Goal: Navigation & Orientation: Find specific page/section

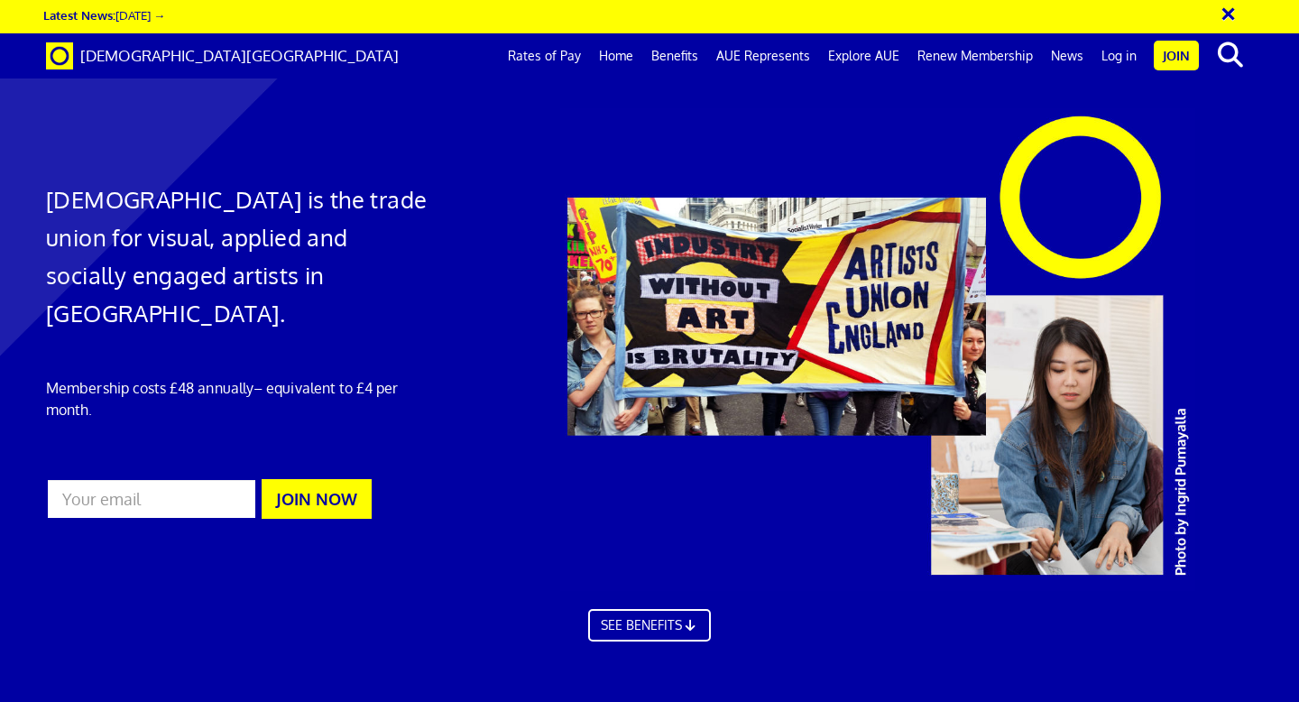
scroll to position [0, 10]
click at [1114, 60] on link "Log in" at bounding box center [1118, 55] width 53 height 45
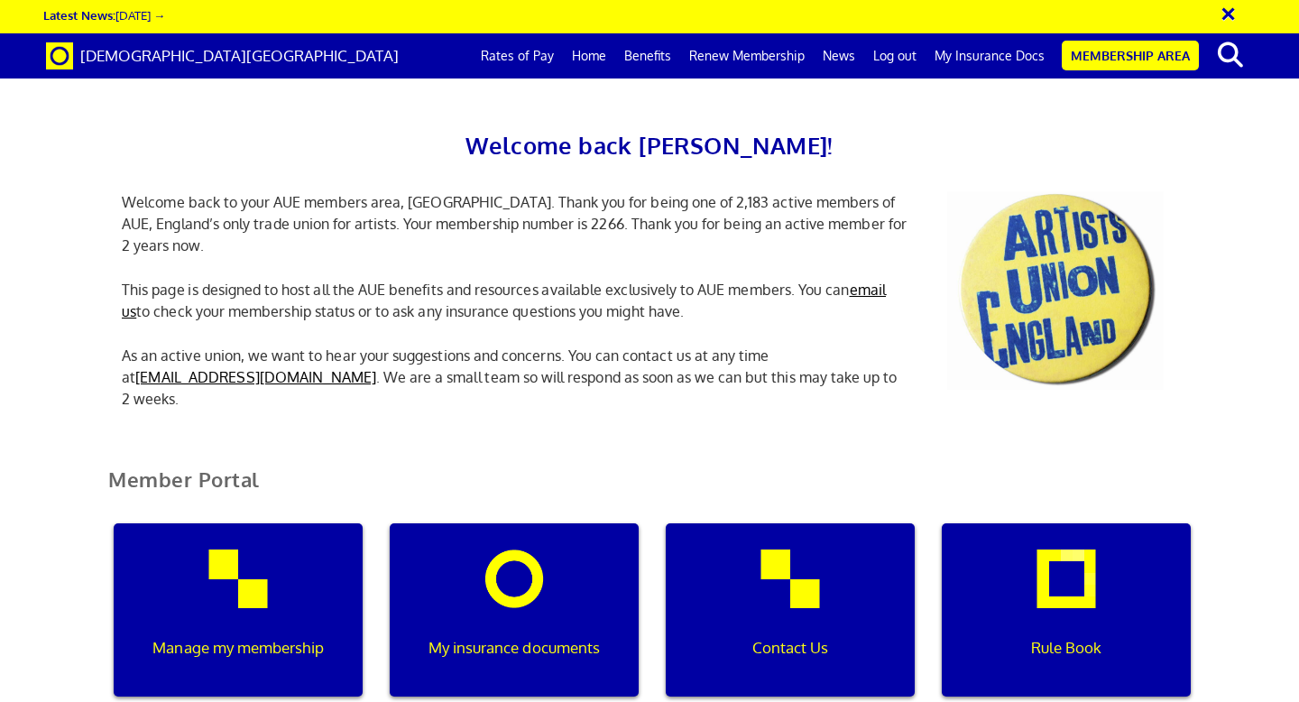
scroll to position [299, 0]
click at [515, 636] on p "My insurance documents" at bounding box center [514, 647] width 224 height 23
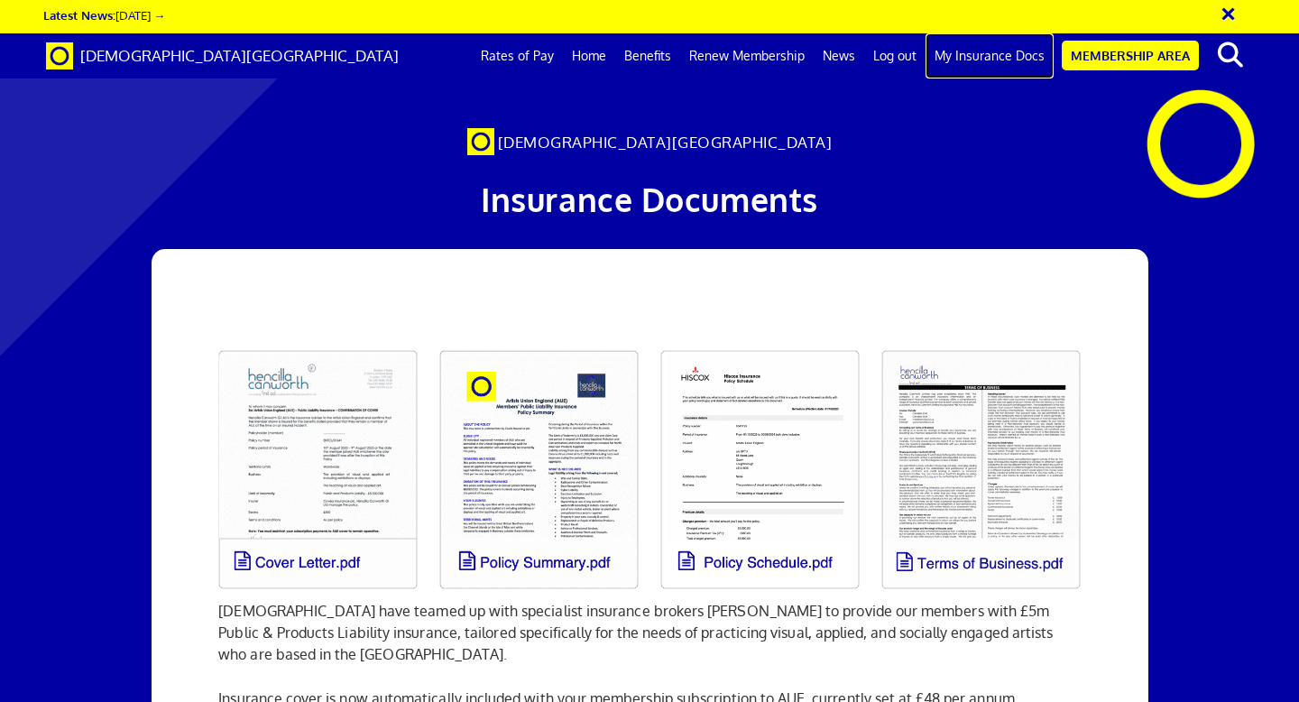
click at [1009, 56] on link "My Insurance Docs" at bounding box center [989, 55] width 128 height 45
click at [994, 52] on link "My Insurance Docs" at bounding box center [989, 55] width 128 height 45
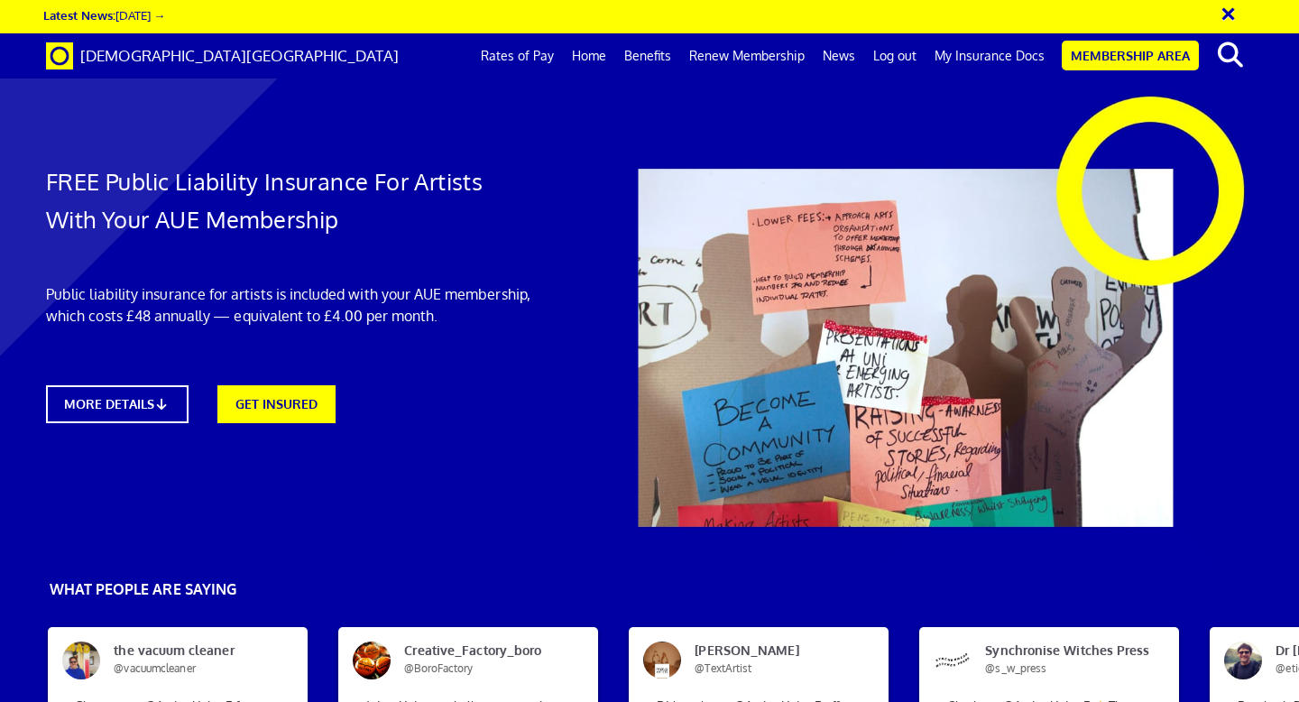
scroll to position [0, 10]
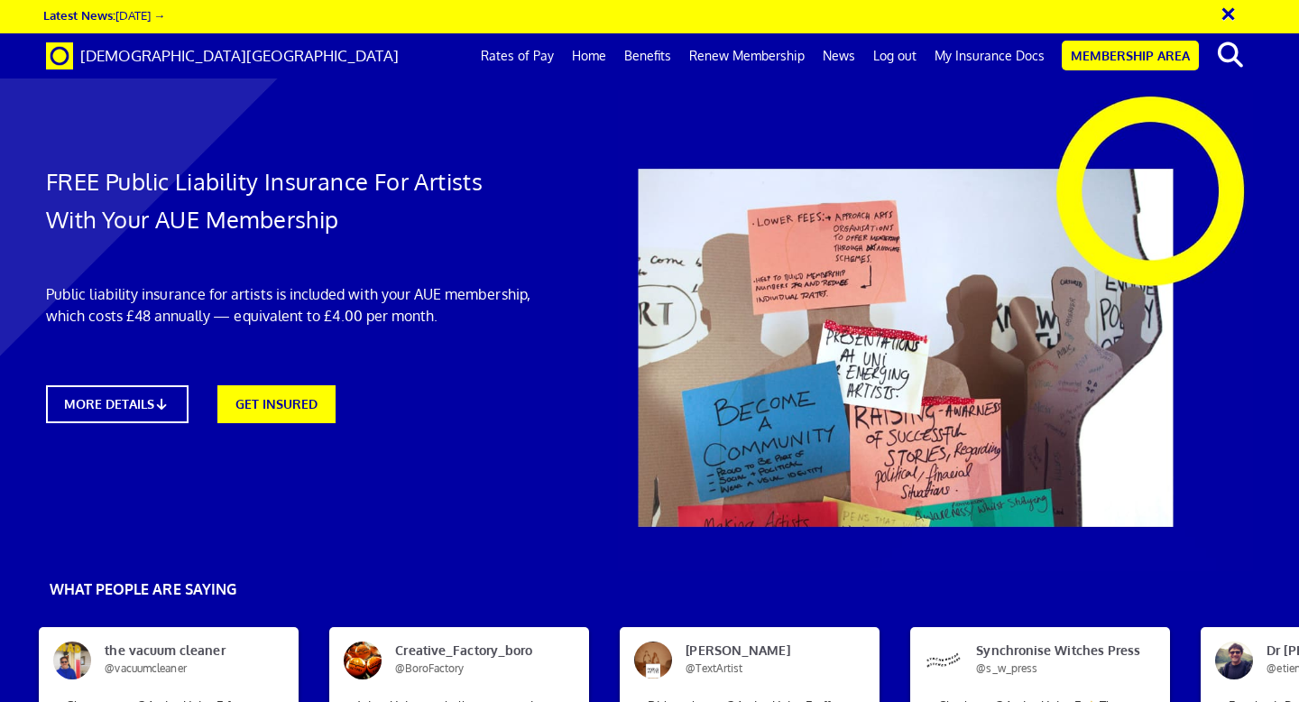
scroll to position [0, 10]
click at [1022, 57] on link "My Insurance Docs" at bounding box center [989, 55] width 128 height 45
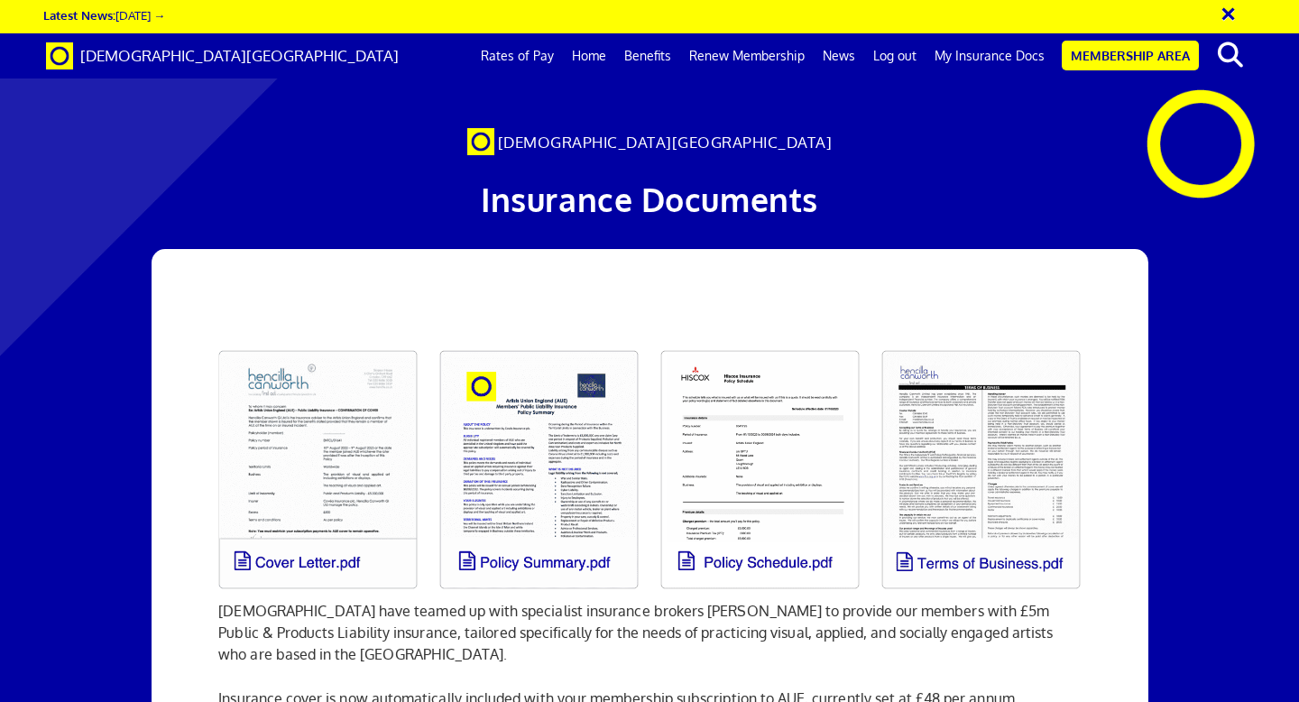
scroll to position [0, 10]
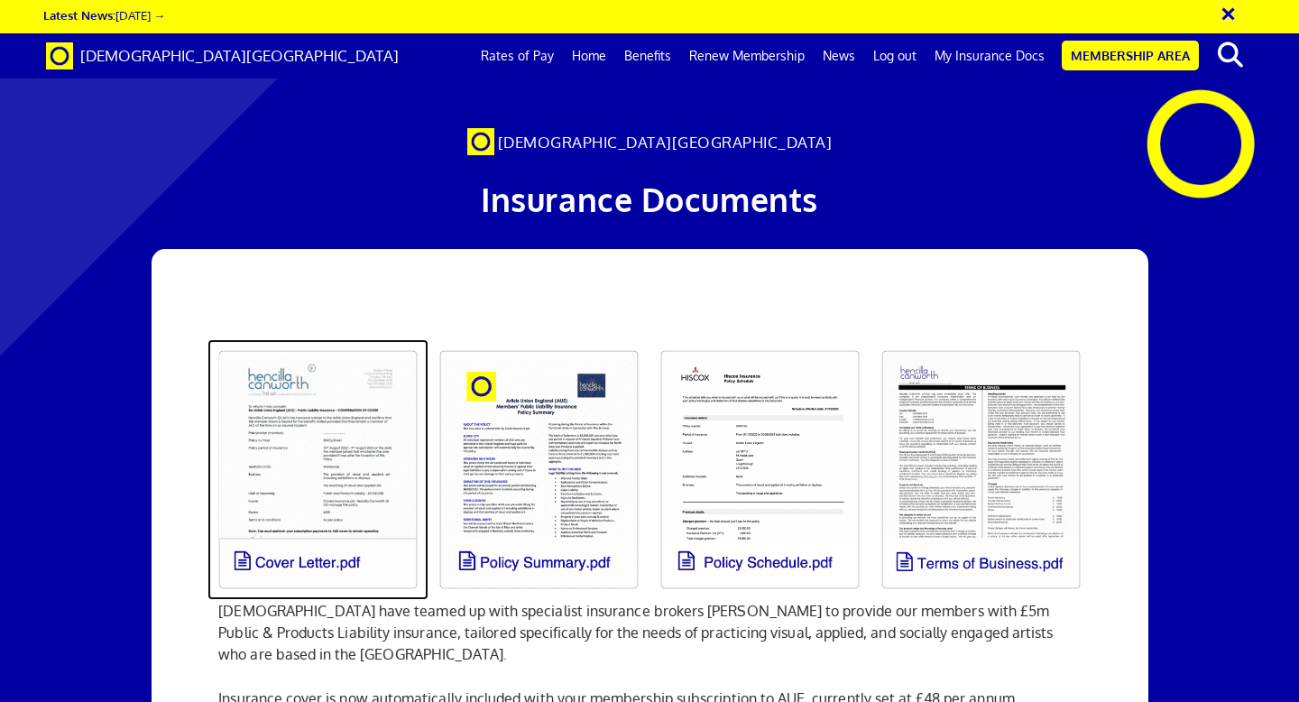
click at [333, 547] on link at bounding box center [317, 469] width 221 height 261
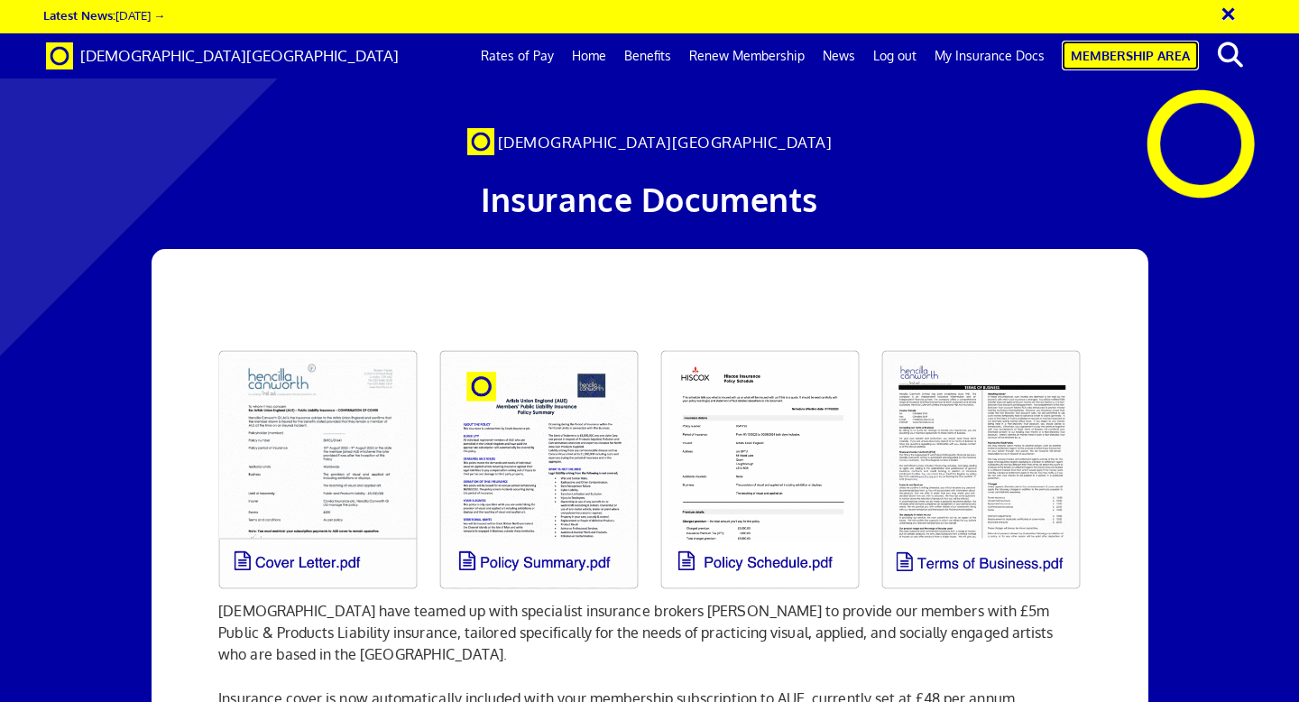
click at [1085, 67] on link "Membership Area" at bounding box center [1130, 56] width 137 height 30
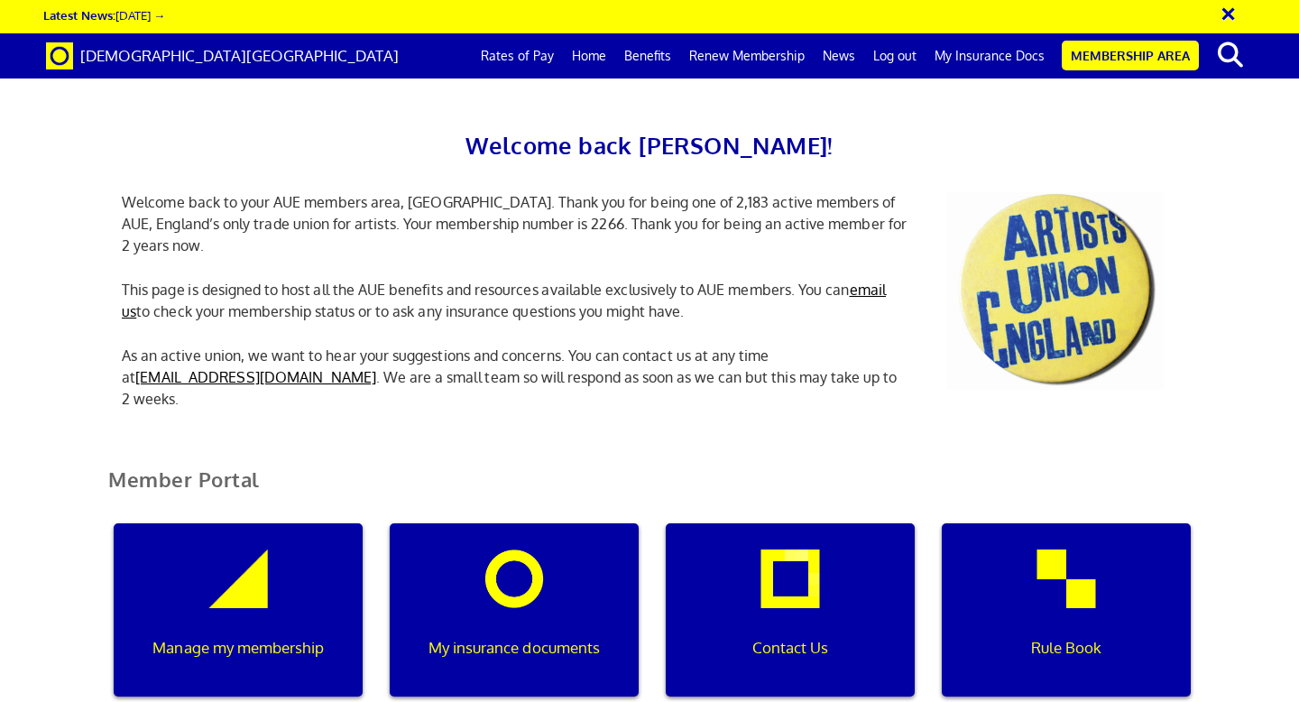
scroll to position [0, 5]
click at [247, 636] on p "Manage my membership" at bounding box center [238, 647] width 224 height 23
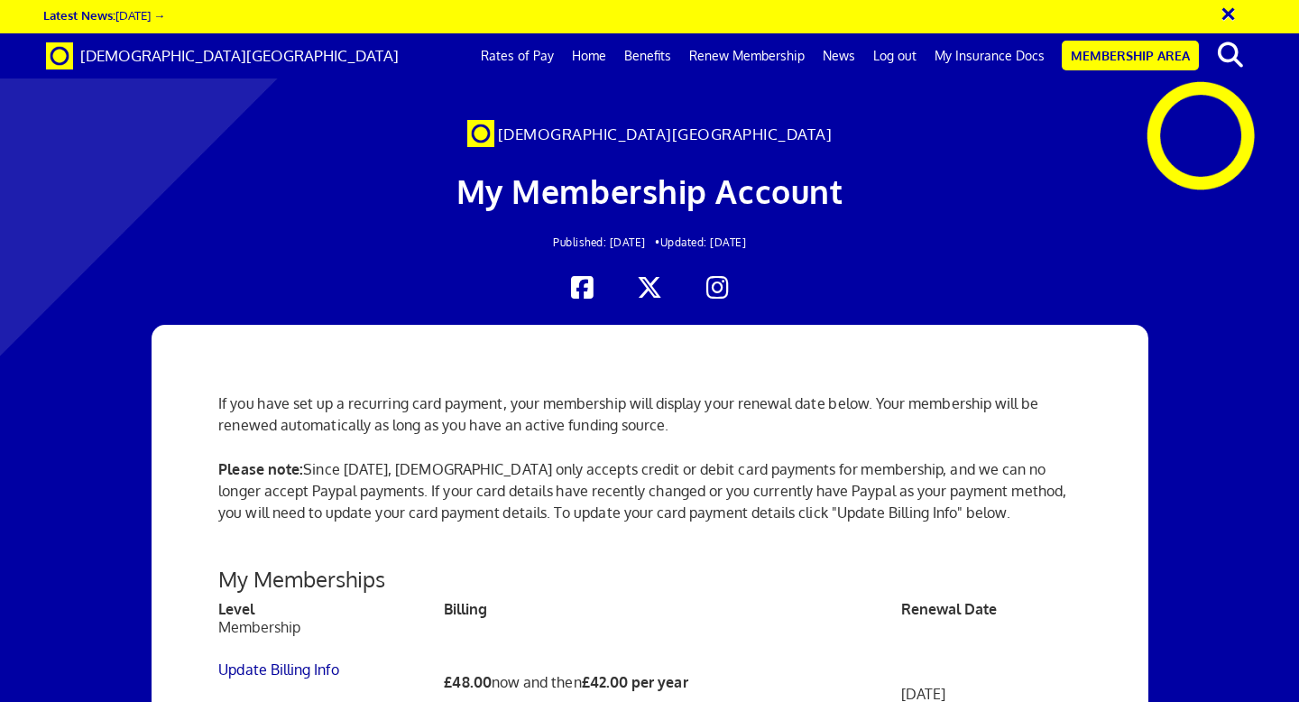
scroll to position [306, 0]
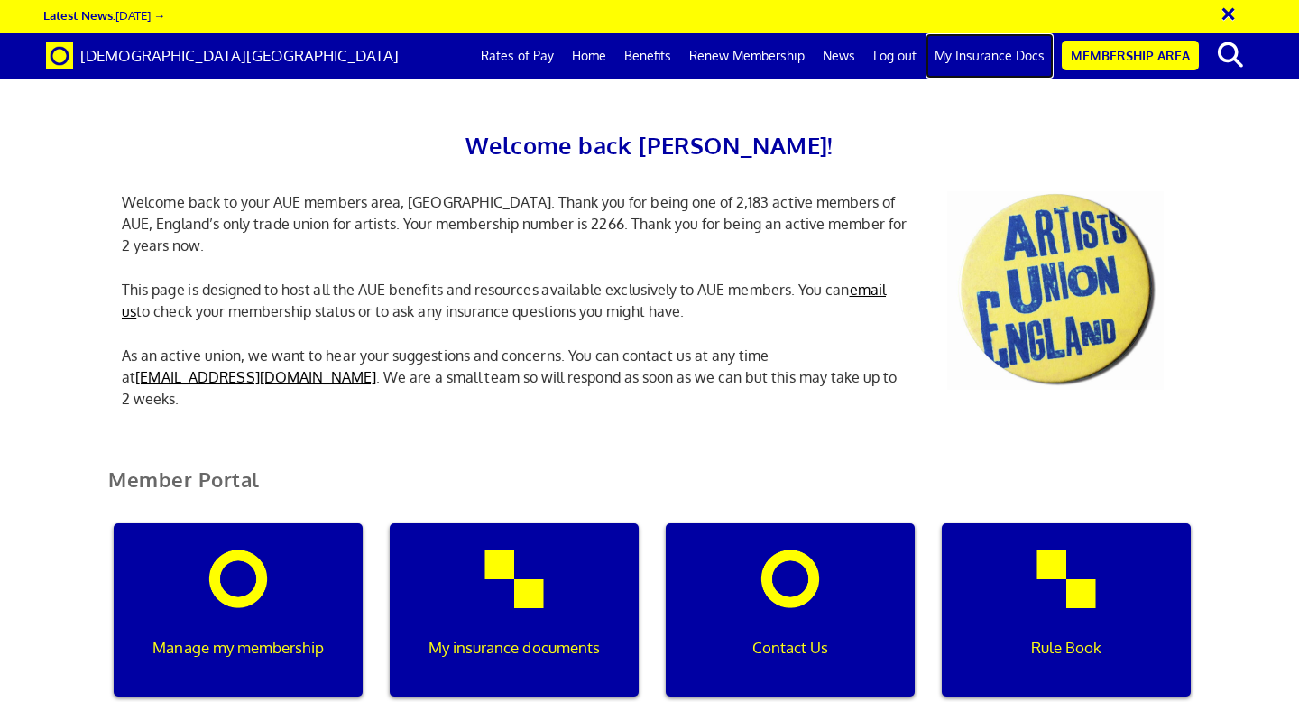
click at [971, 59] on link "My Insurance Docs" at bounding box center [989, 55] width 128 height 45
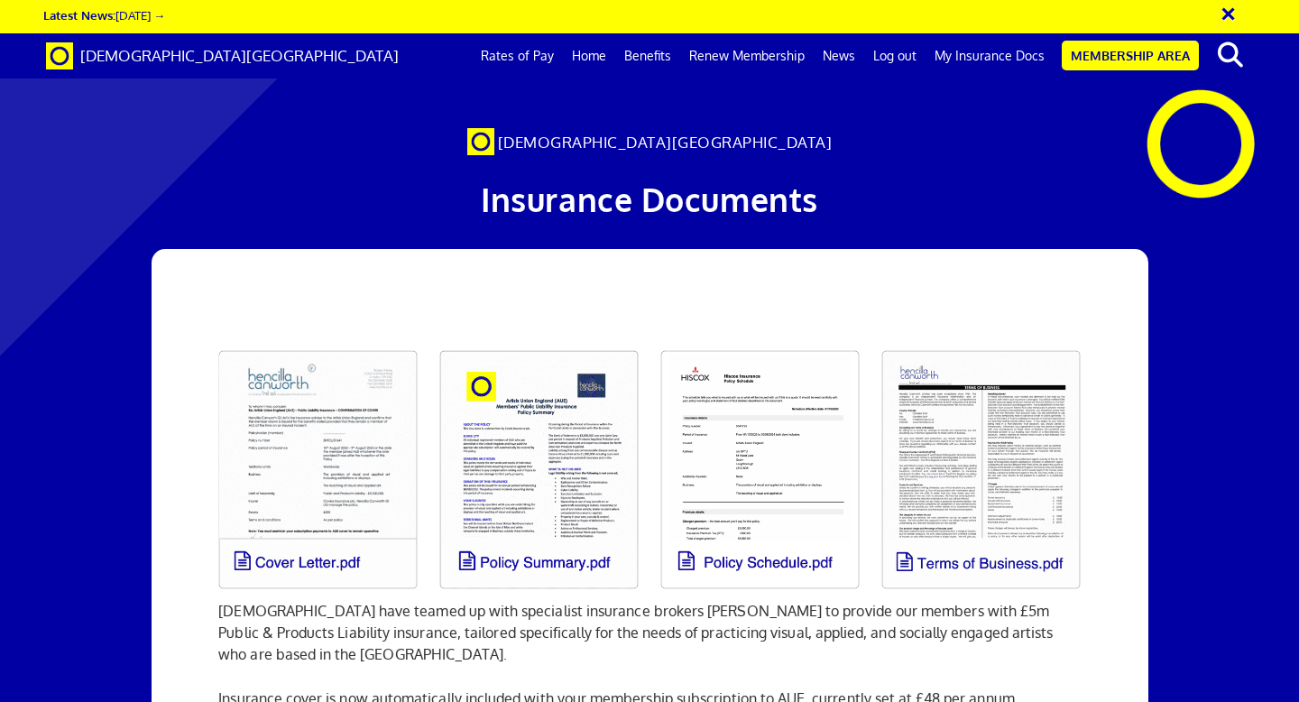
scroll to position [69, 0]
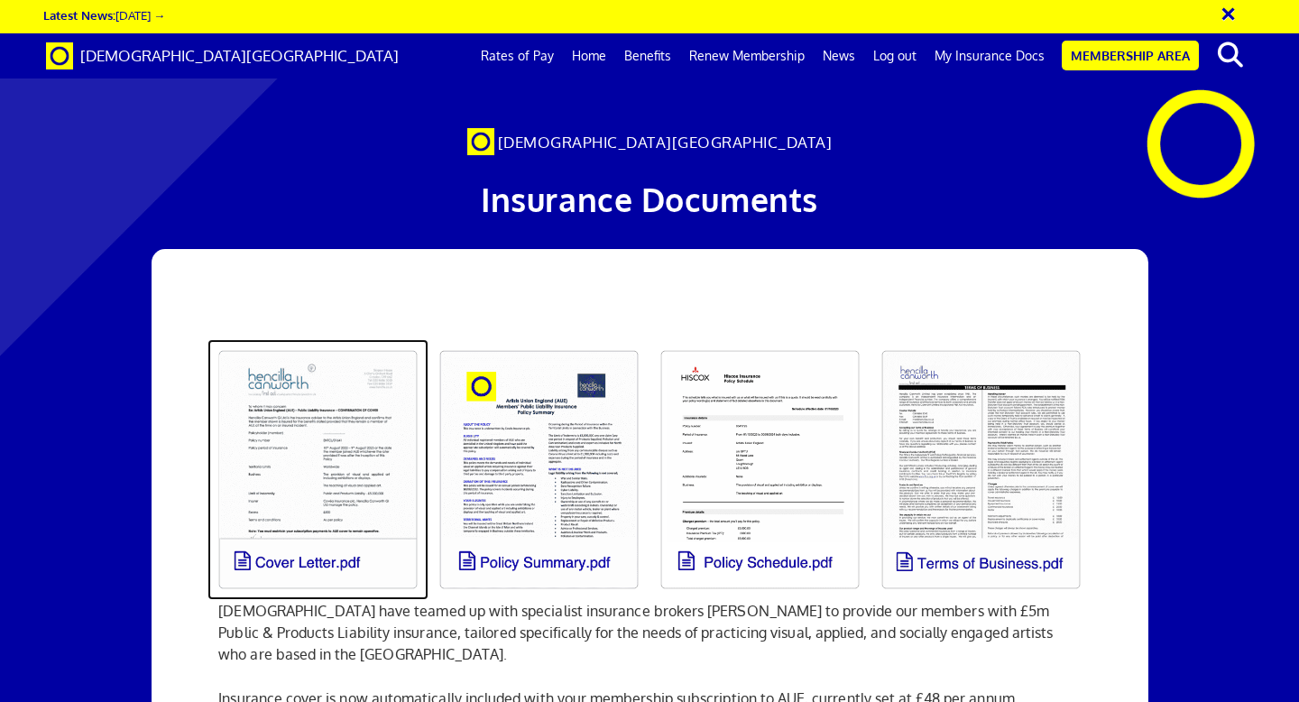
click at [336, 413] on link at bounding box center [317, 469] width 221 height 261
click at [299, 443] on link at bounding box center [317, 469] width 221 height 261
click at [363, 382] on link at bounding box center [317, 469] width 221 height 261
